Goal: Information Seeking & Learning: Learn about a topic

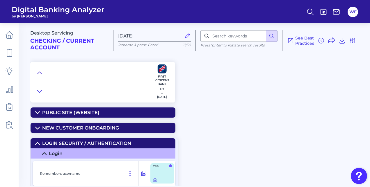
click at [39, 75] on icon at bounding box center [39, 73] width 5 height 6
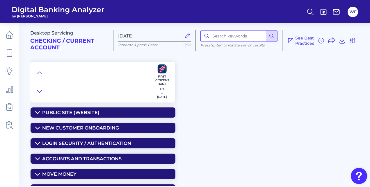
click at [224, 34] on input at bounding box center [239, 36] width 77 height 12
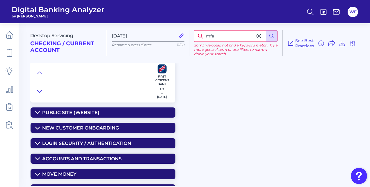
drag, startPoint x: 224, startPoint y: 34, endPoint x: 197, endPoint y: 33, distance: 27.7
click at [197, 33] on input "mfa" at bounding box center [236, 36] width 84 height 12
type input "authentication"
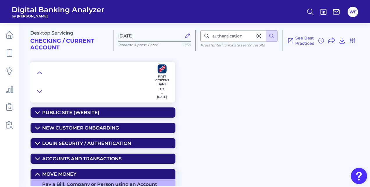
click at [43, 73] on button at bounding box center [39, 73] width 9 height 8
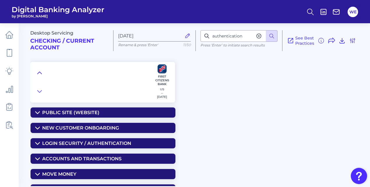
click at [35, 76] on button at bounding box center [39, 73] width 9 height 8
click at [39, 75] on icon at bounding box center [39, 73] width 5 height 6
click at [257, 38] on icon at bounding box center [259, 36] width 6 height 6
click at [245, 38] on input at bounding box center [239, 36] width 77 height 12
click at [230, 37] on input at bounding box center [239, 36] width 77 height 12
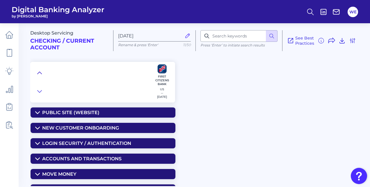
click at [41, 73] on icon at bounding box center [40, 73] width 4 height 2
click at [236, 40] on input at bounding box center [239, 36] width 77 height 12
type input "number"
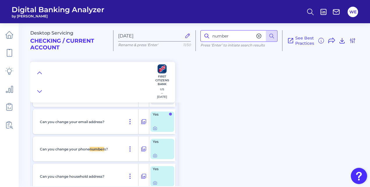
scroll to position [1620, 0]
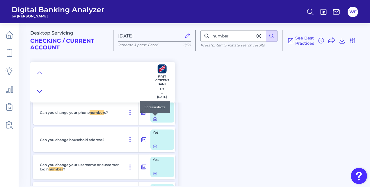
click at [155, 120] on icon at bounding box center [155, 119] width 5 height 5
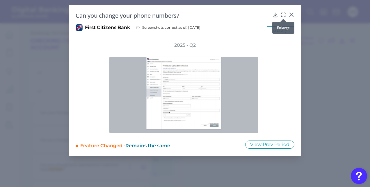
click at [285, 14] on icon at bounding box center [284, 15] width 6 height 6
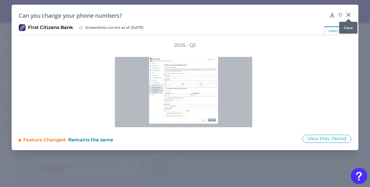
click at [348, 14] on icon at bounding box center [348, 14] width 3 height 3
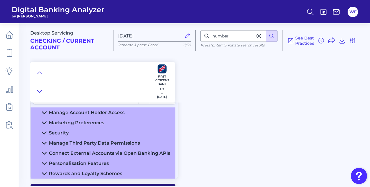
scroll to position [1739, 0]
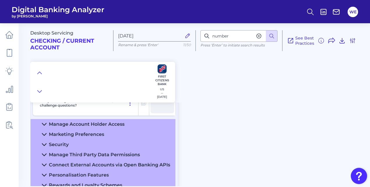
click at [57, 146] on div "Security" at bounding box center [59, 145] width 20 height 6
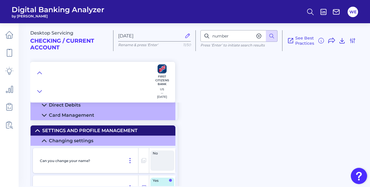
scroll to position [1514, 0]
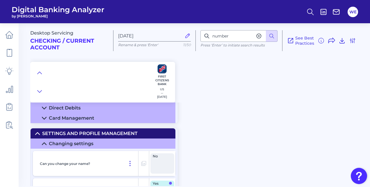
click at [47, 145] on summary "Changing settings" at bounding box center [103, 144] width 145 height 10
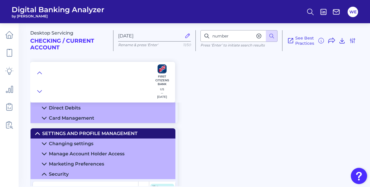
click at [47, 145] on summary "Changing settings" at bounding box center [103, 144] width 145 height 10
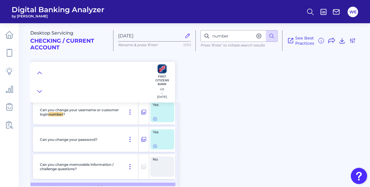
scroll to position [1663, 0]
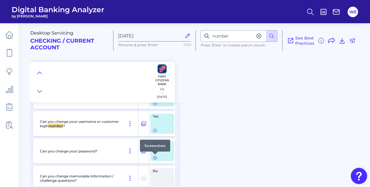
click at [155, 159] on icon at bounding box center [155, 158] width 1 height 1
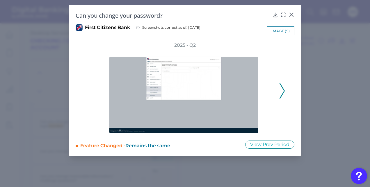
click at [283, 84] on icon at bounding box center [282, 91] width 5 height 16
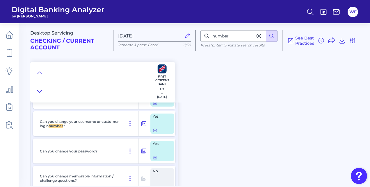
click at [156, 131] on icon at bounding box center [155, 130] width 5 height 5
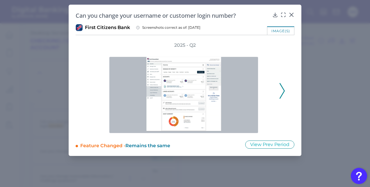
click at [283, 88] on polyline at bounding box center [282, 91] width 4 height 15
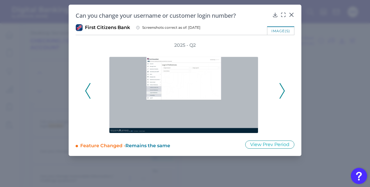
click at [283, 88] on polyline at bounding box center [282, 91] width 4 height 15
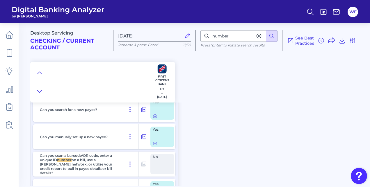
scroll to position [0, 0]
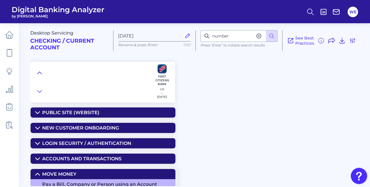
click at [40, 72] on icon at bounding box center [39, 73] width 5 height 6
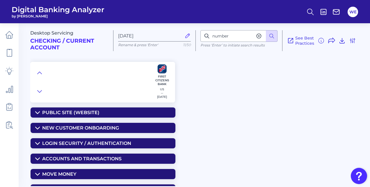
click at [202, 73] on div "Desktop Servicing Checking / Current Account [DATE] Rename & press 'Enter' 11/5…" at bounding box center [200, 61] width 340 height 84
